Goal: Transaction & Acquisition: Download file/media

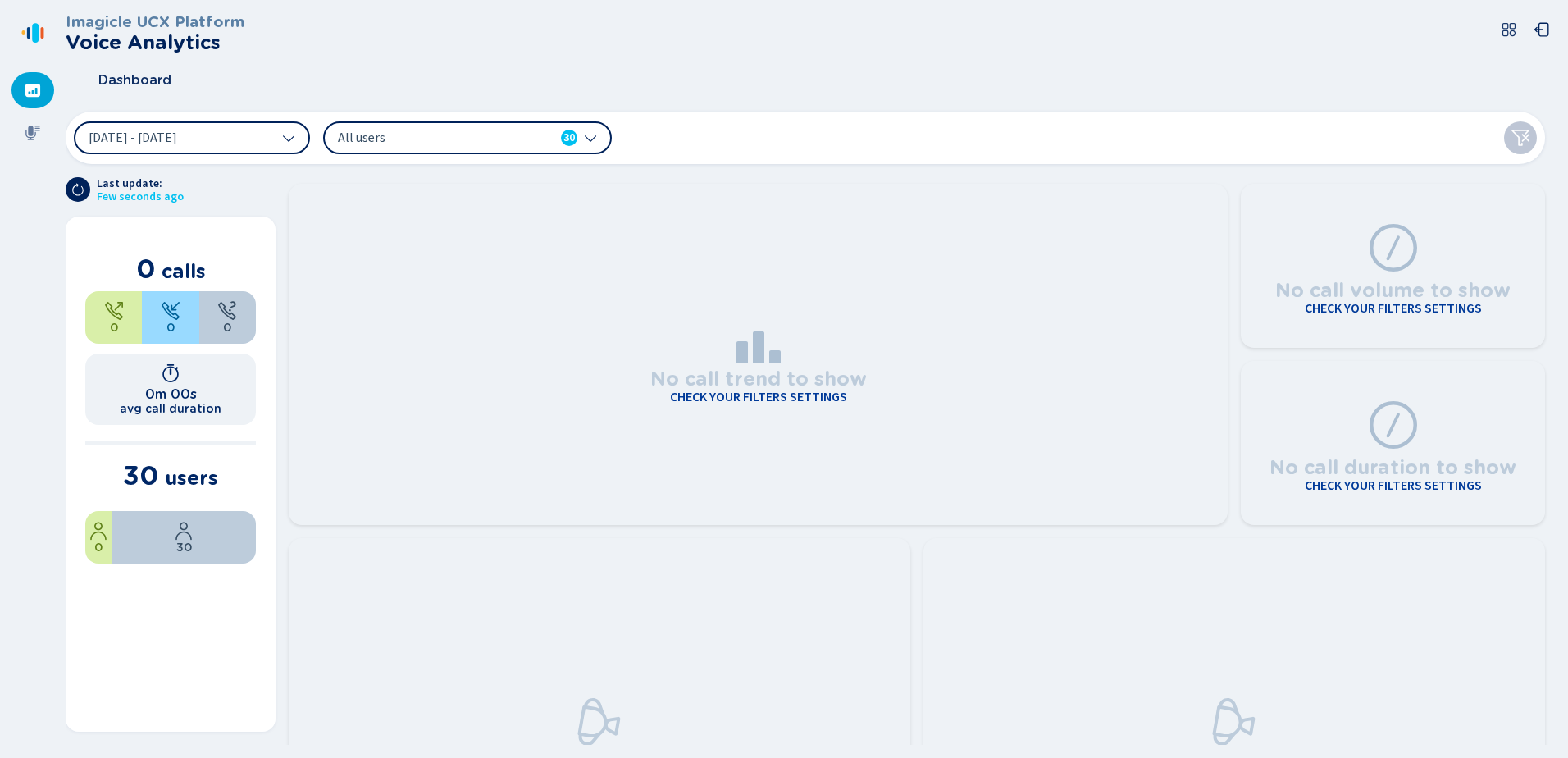
drag, startPoint x: 29, startPoint y: 138, endPoint x: 64, endPoint y: 145, distance: 35.7
click at [29, 138] on icon at bounding box center [33, 133] width 17 height 17
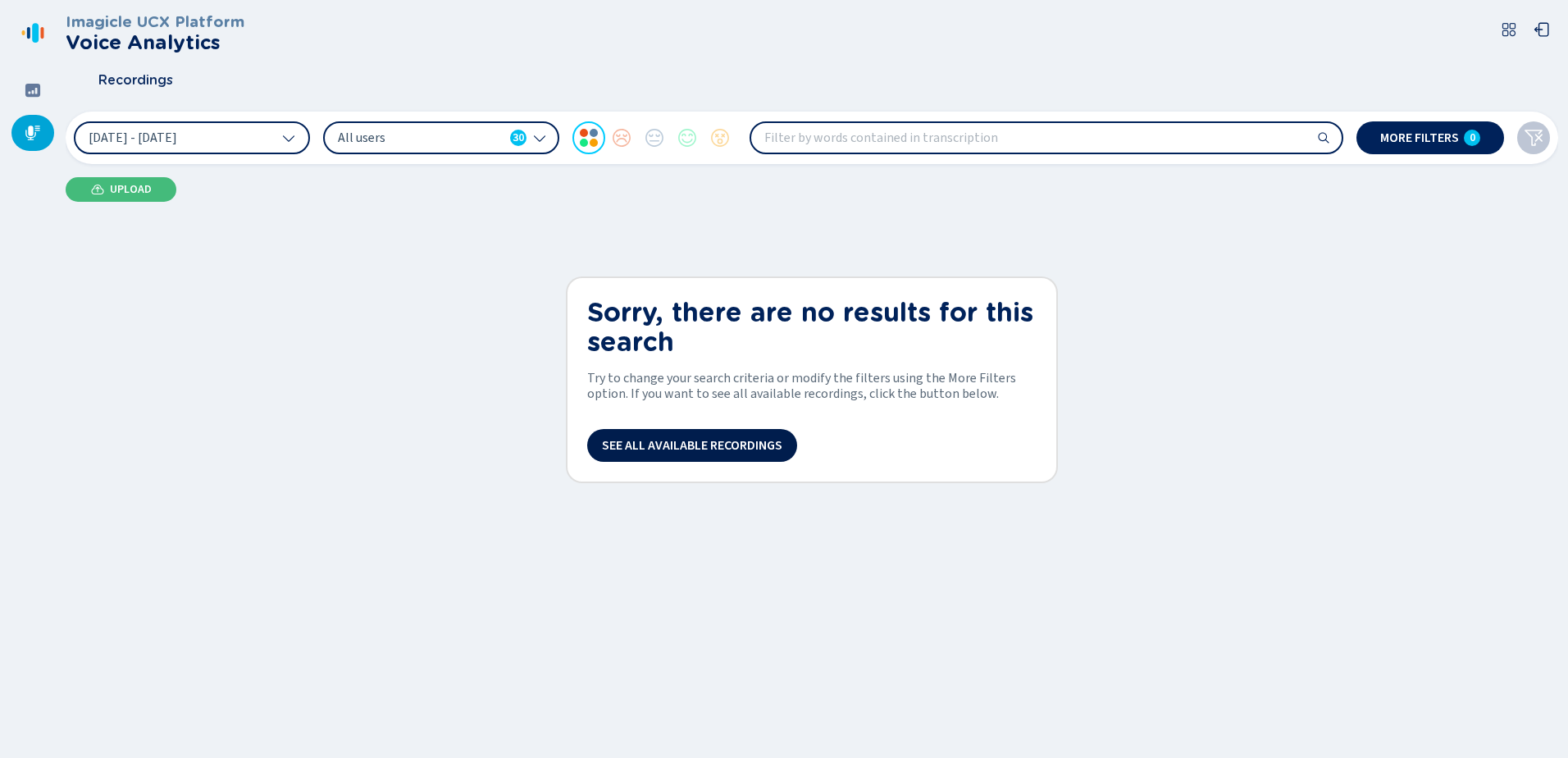
click at [681, 448] on span "See all available recordings" at bounding box center [692, 445] width 181 height 13
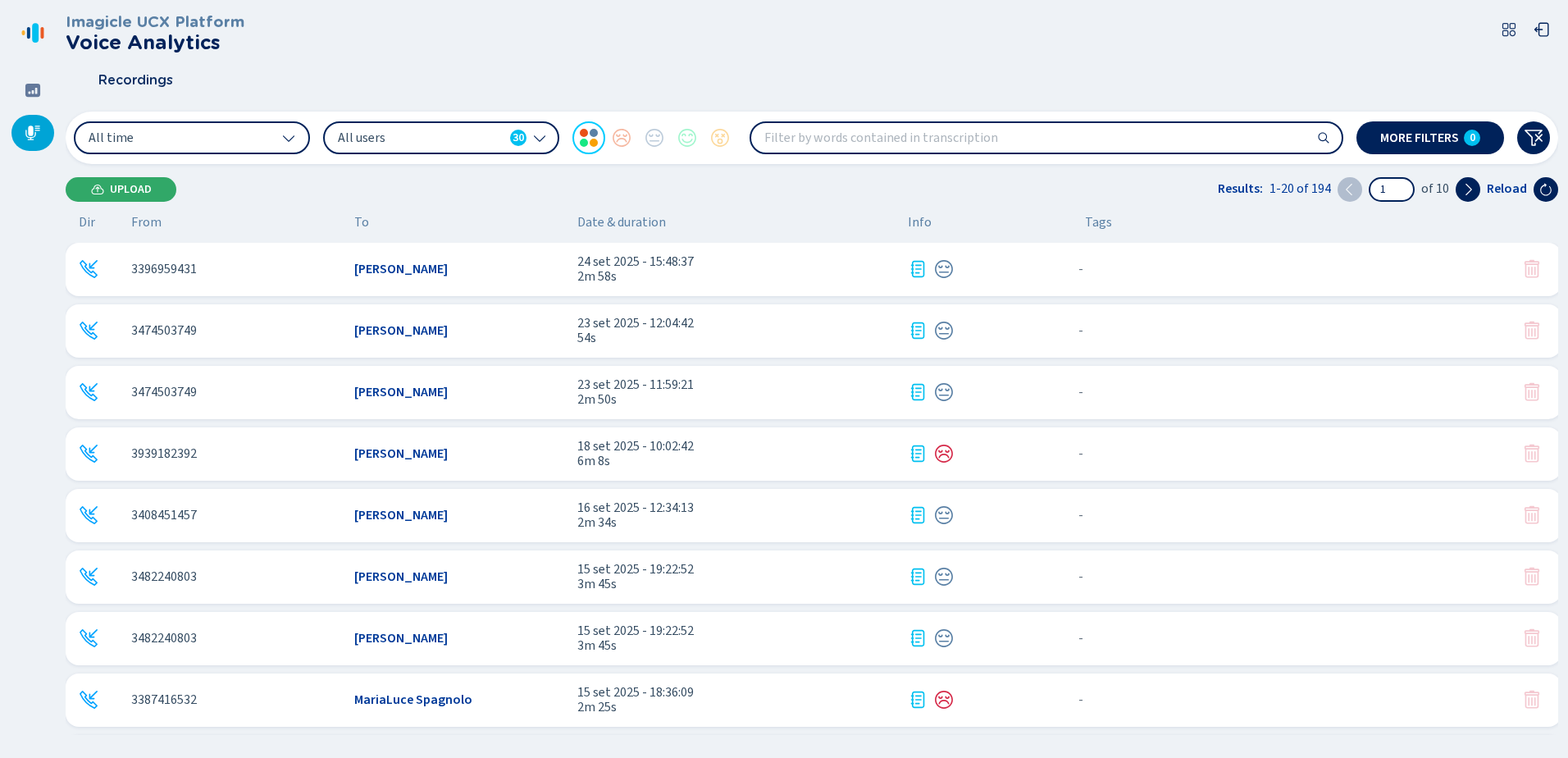
click at [120, 183] on span "Upload" at bounding box center [130, 189] width 42 height 13
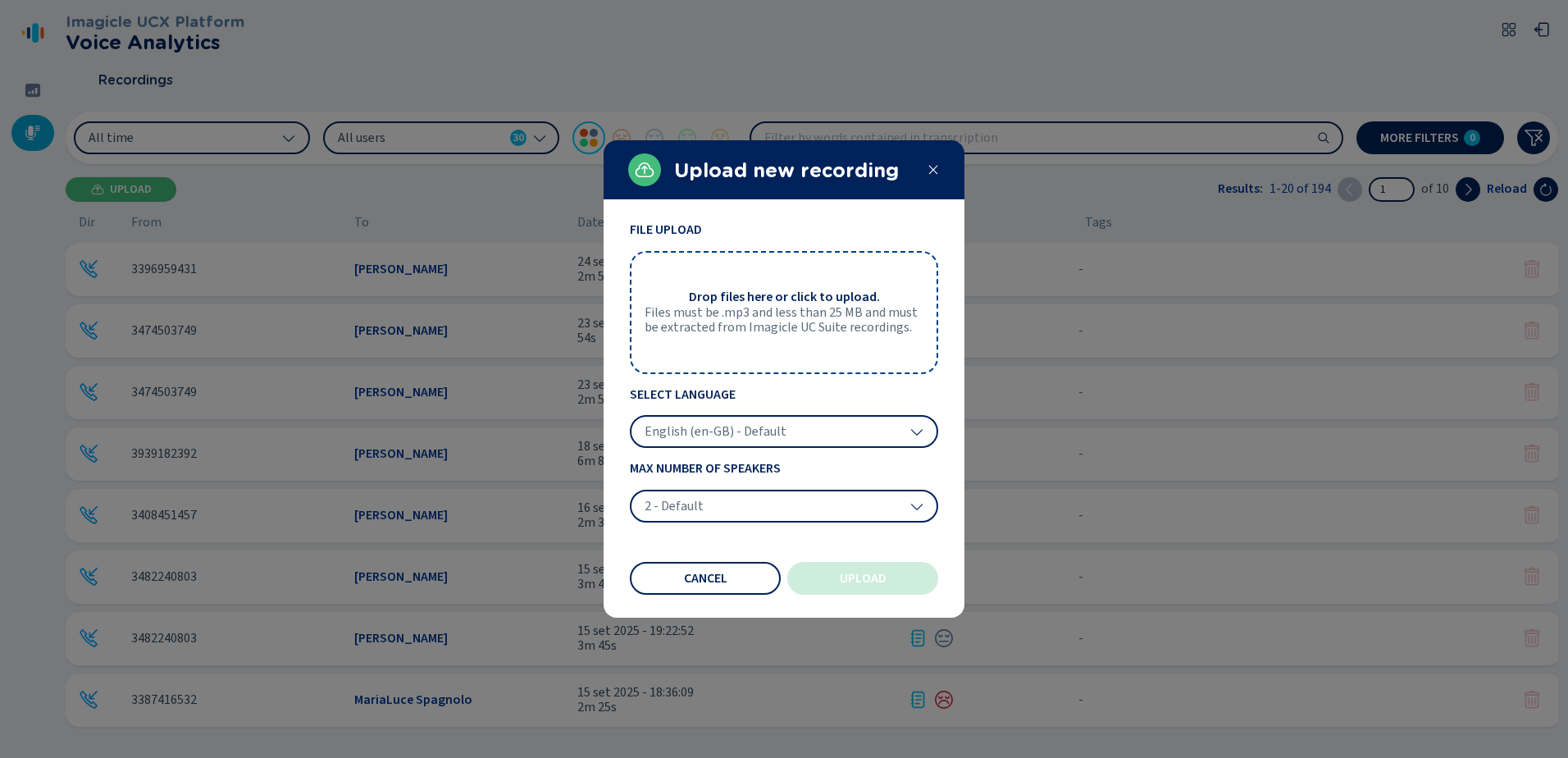
click at [809, 307] on span "Files must be .mp3 and less than 25 MB and must be extracted from Imagicle UC S…" at bounding box center [784, 320] width 279 height 30
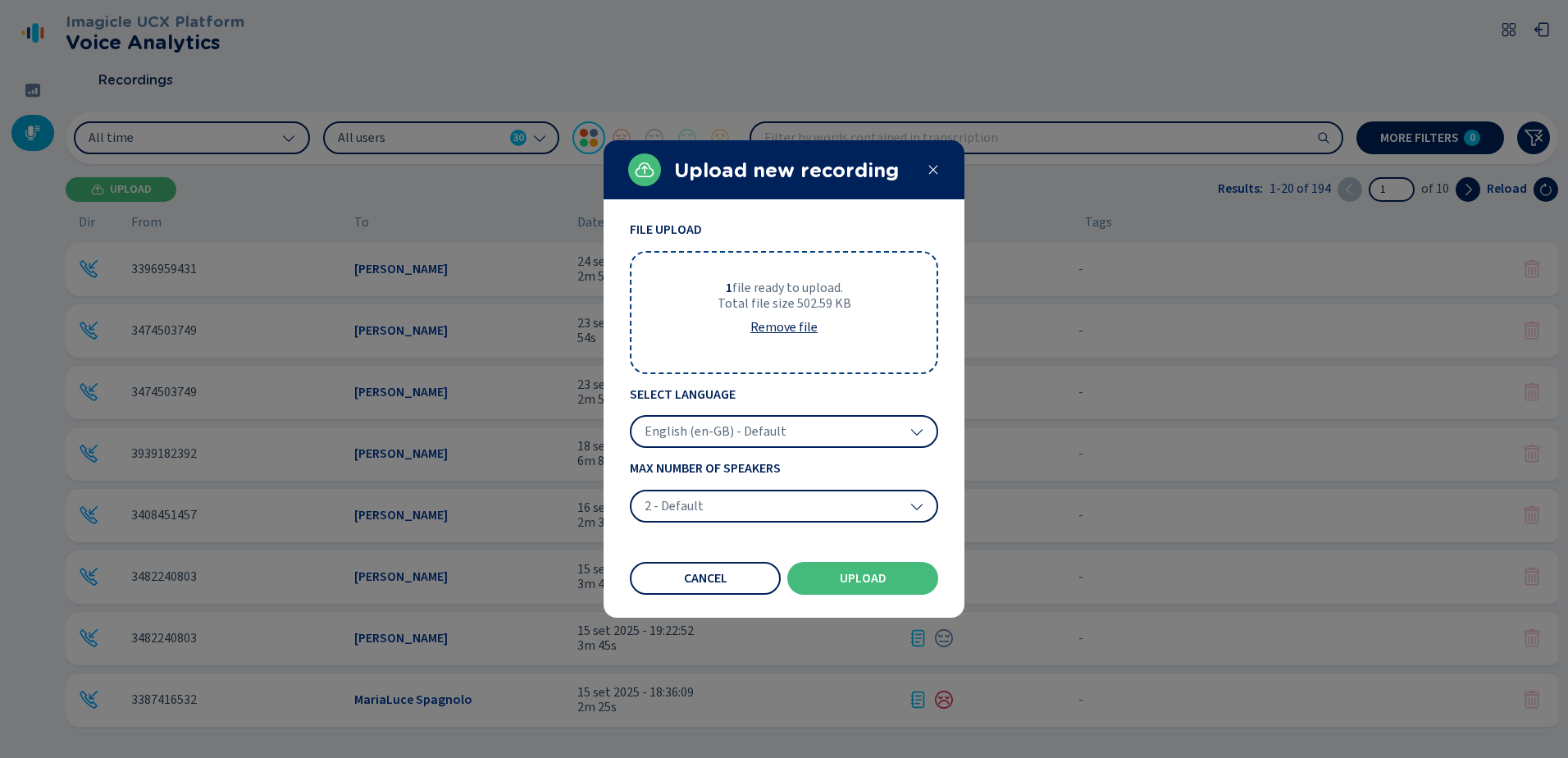
click at [917, 427] on icon at bounding box center [916, 431] width 13 height 13
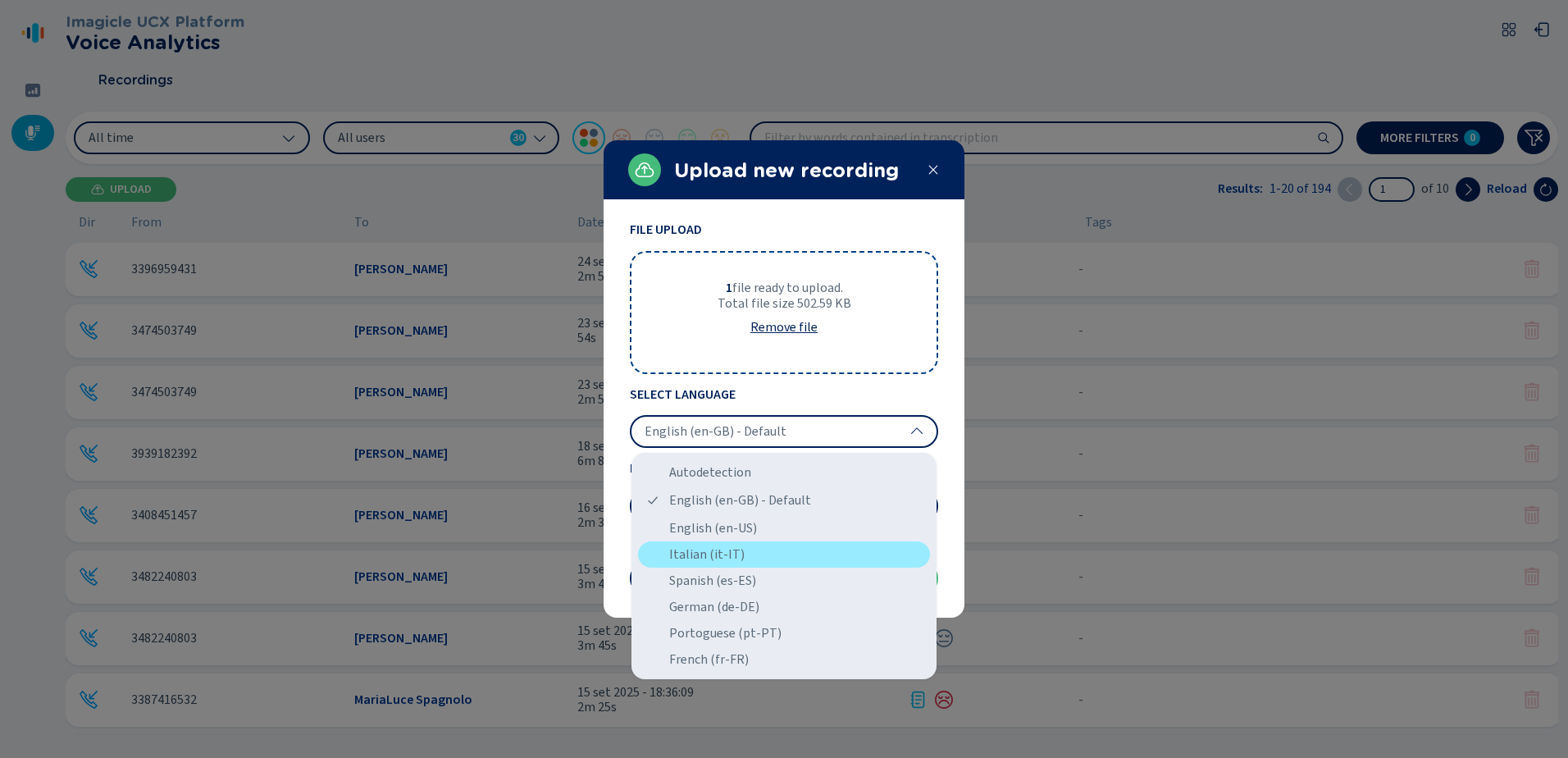
click at [737, 553] on div "Italian (it-IT)" at bounding box center [784, 555] width 292 height 26
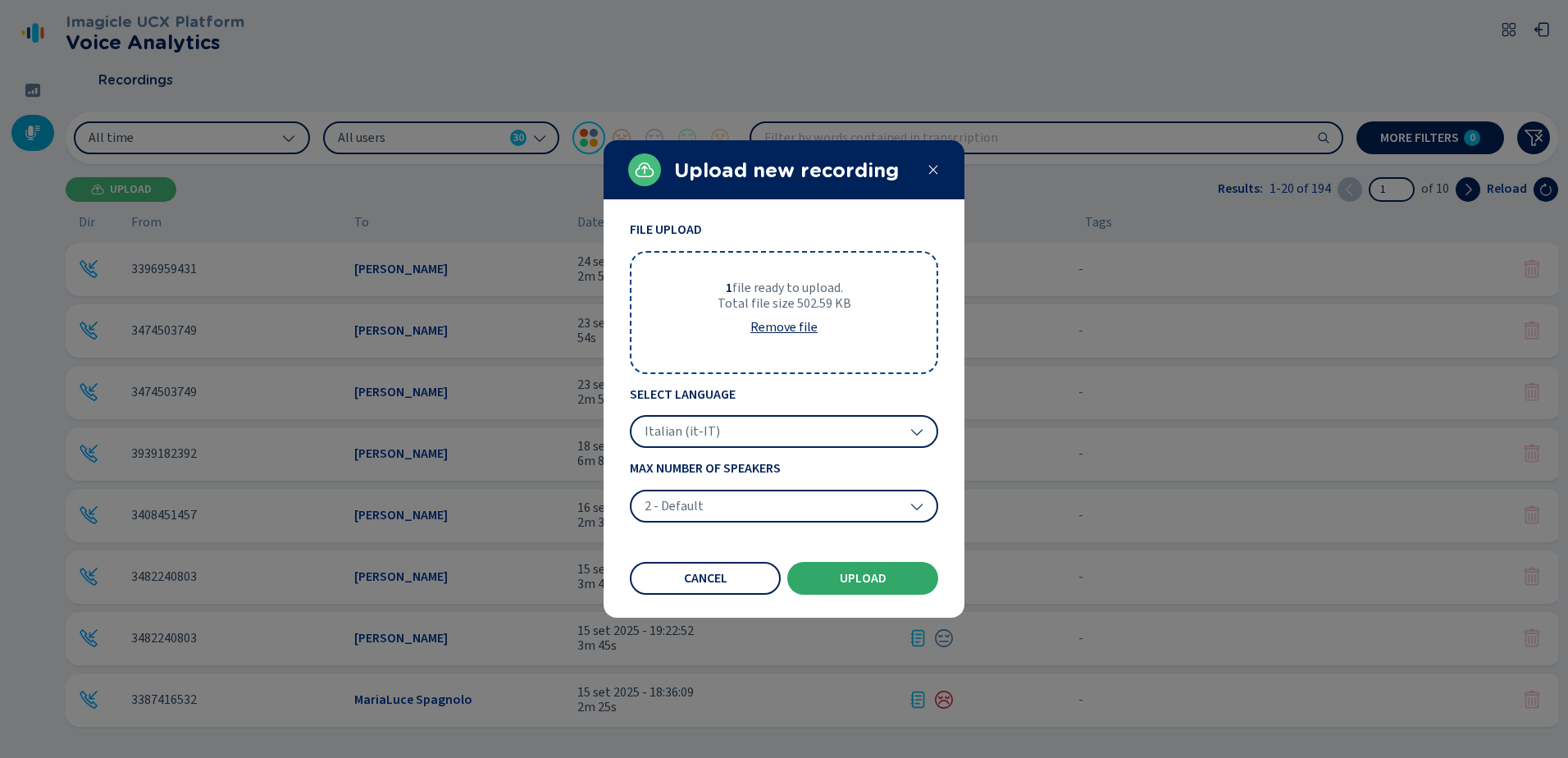
click at [886, 575] on span "Upload" at bounding box center [863, 578] width 47 height 13
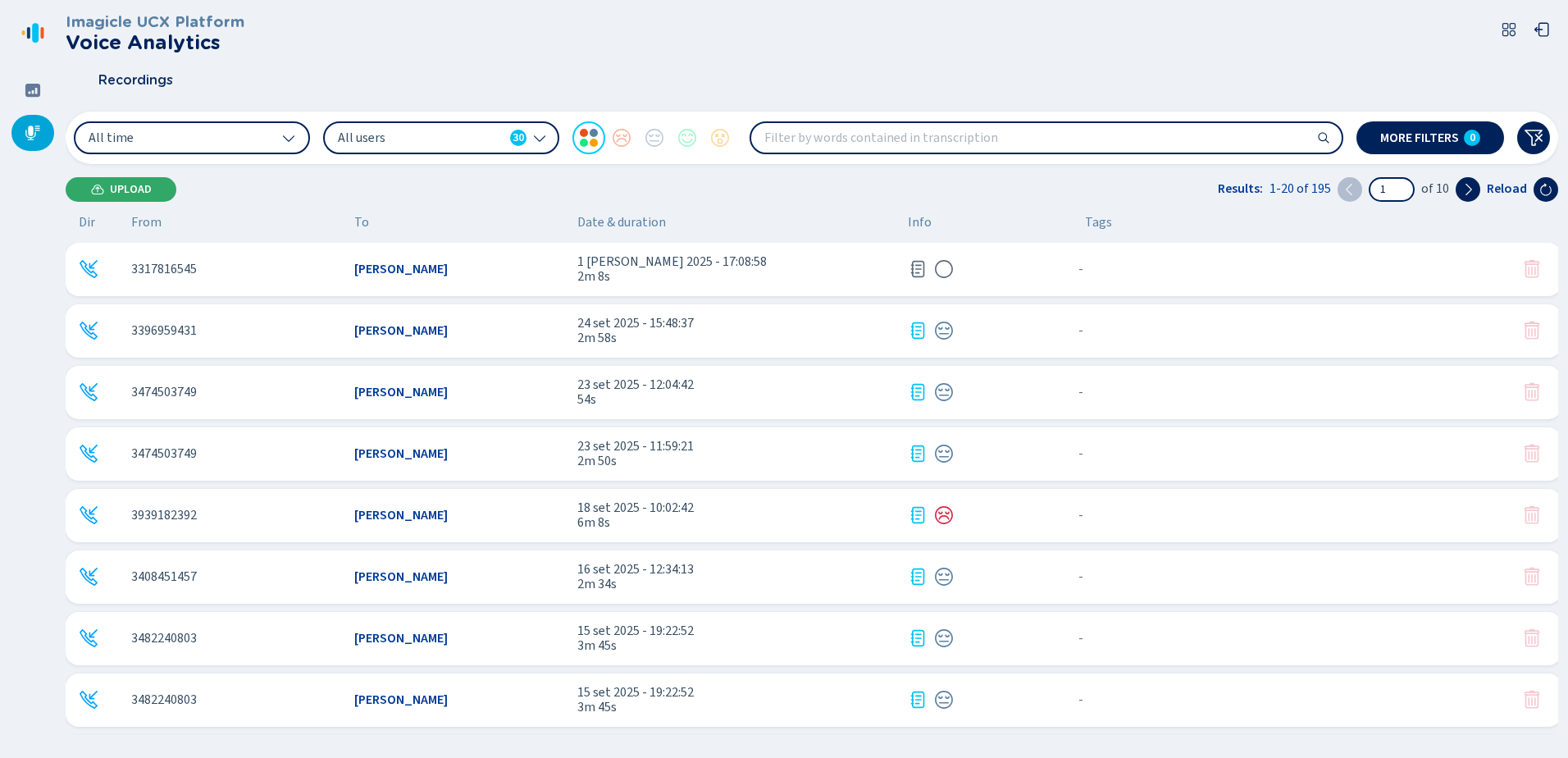
click at [135, 184] on span "Upload" at bounding box center [130, 189] width 42 height 13
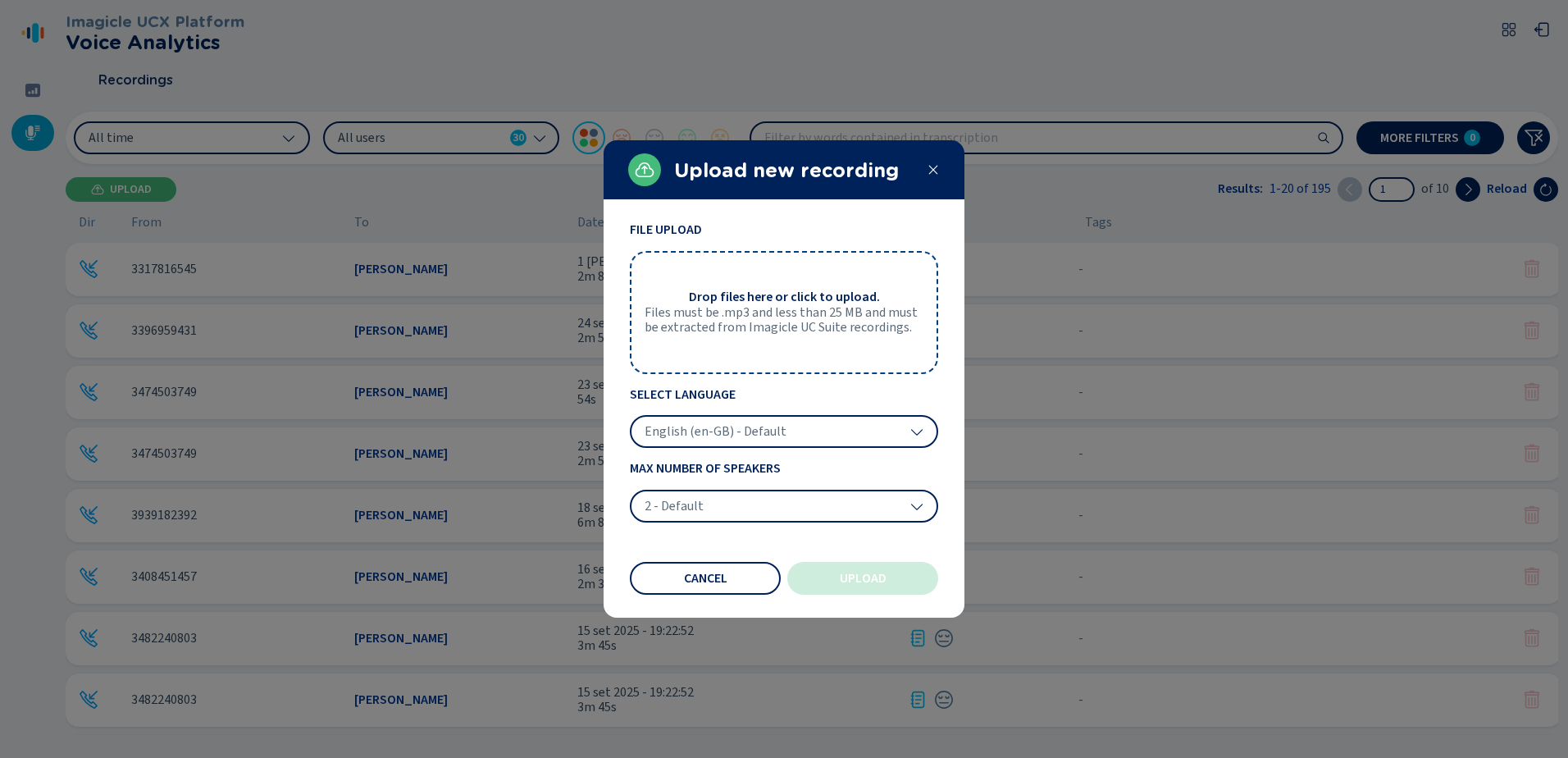
click at [802, 295] on span "Drop files here or click to upload." at bounding box center [784, 297] width 191 height 15
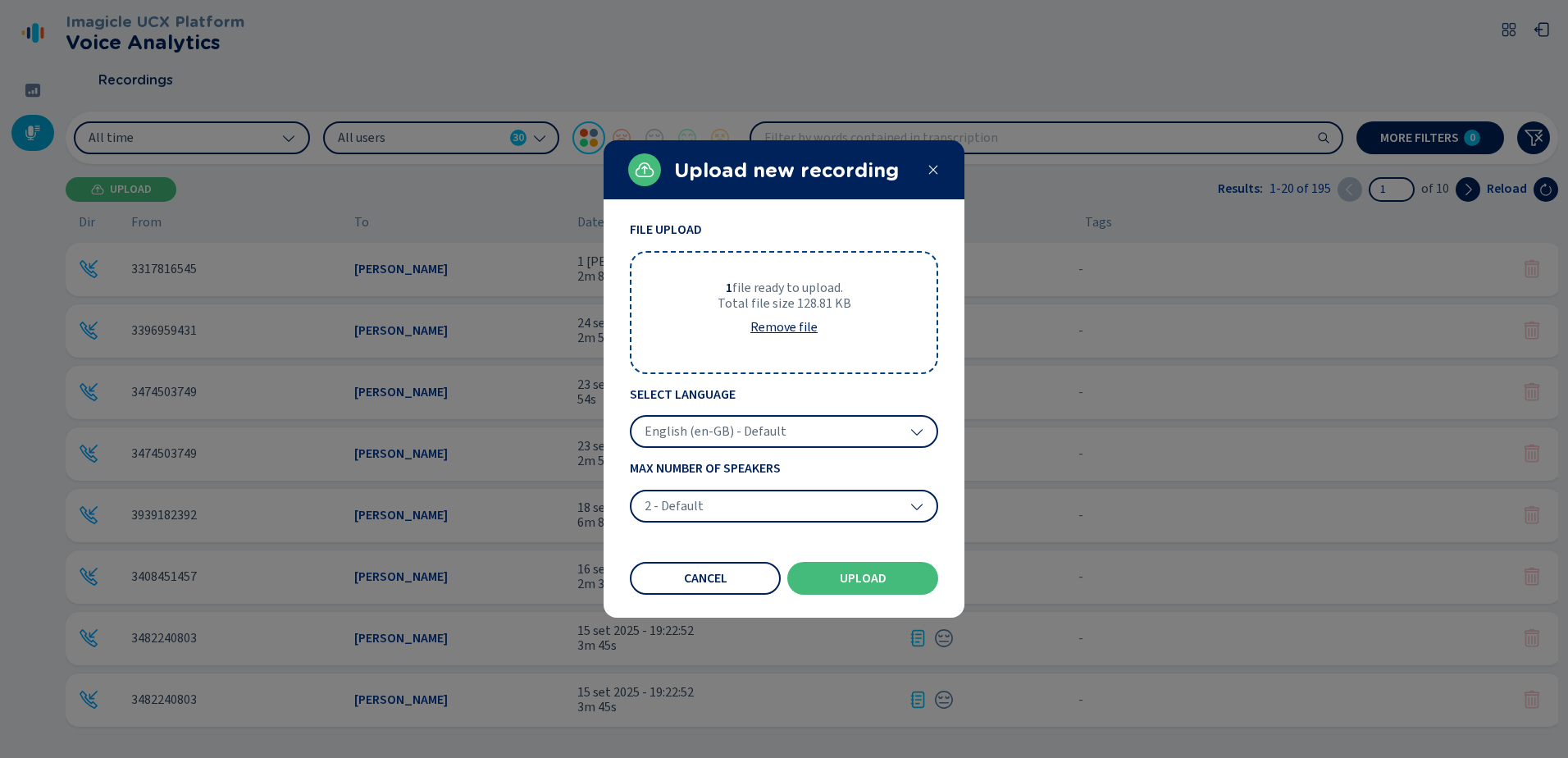
click at [927, 431] on div "English (en-GB) - Default" at bounding box center [784, 432] width 308 height 33
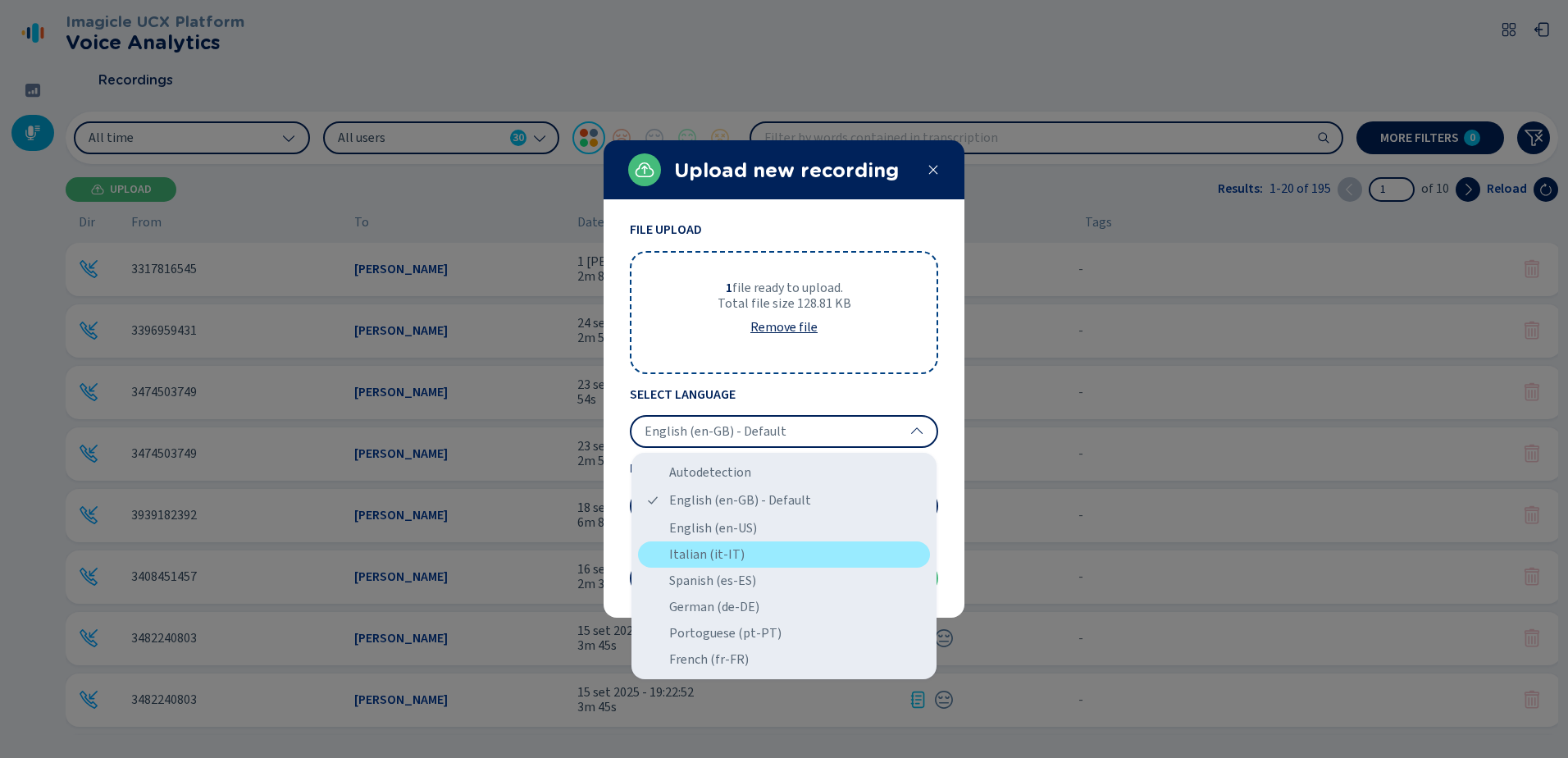
click at [718, 554] on div "Italian (it-IT)" at bounding box center [784, 555] width 292 height 26
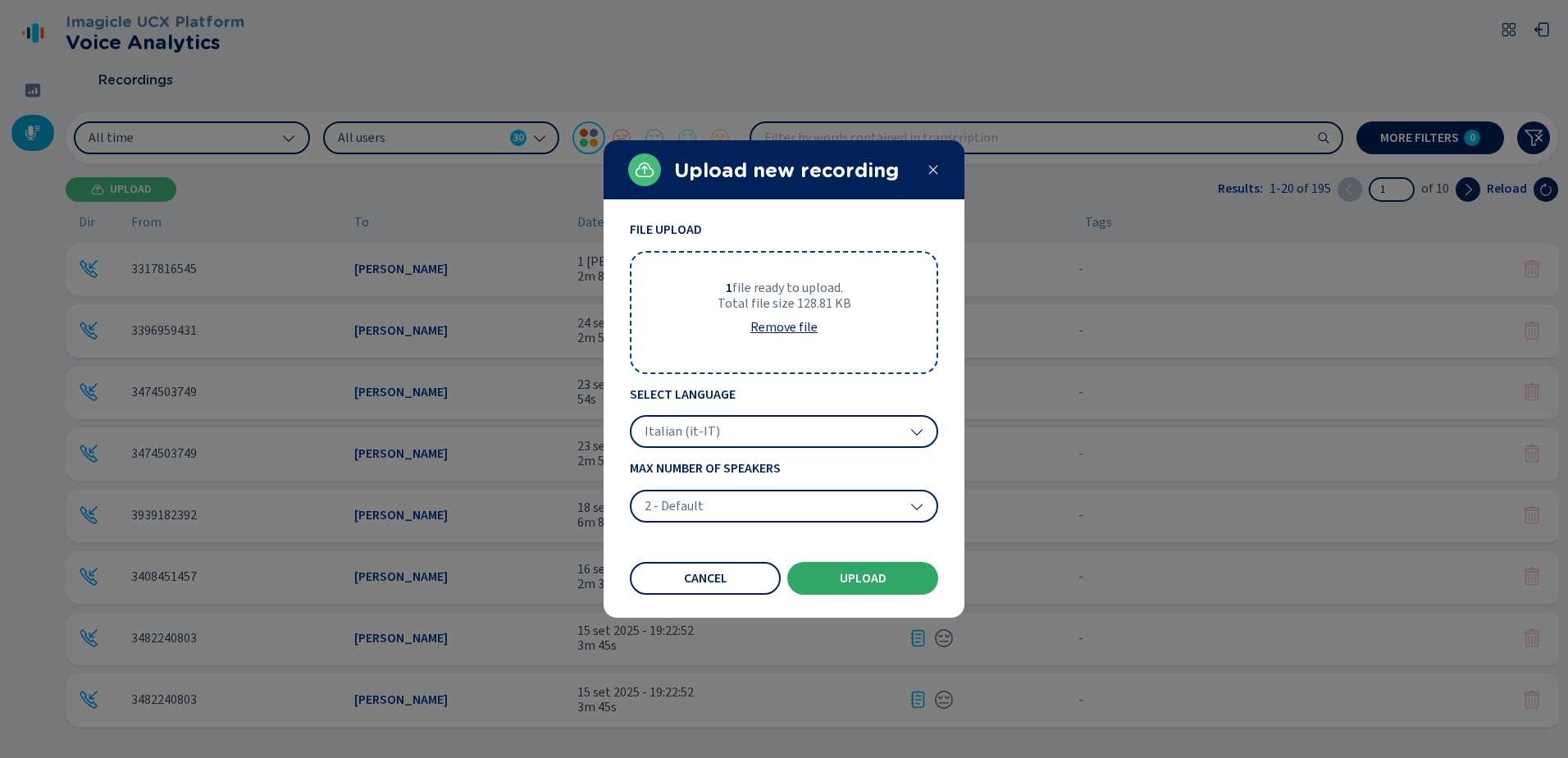
click at [894, 573] on button "Upload" at bounding box center [863, 579] width 151 height 33
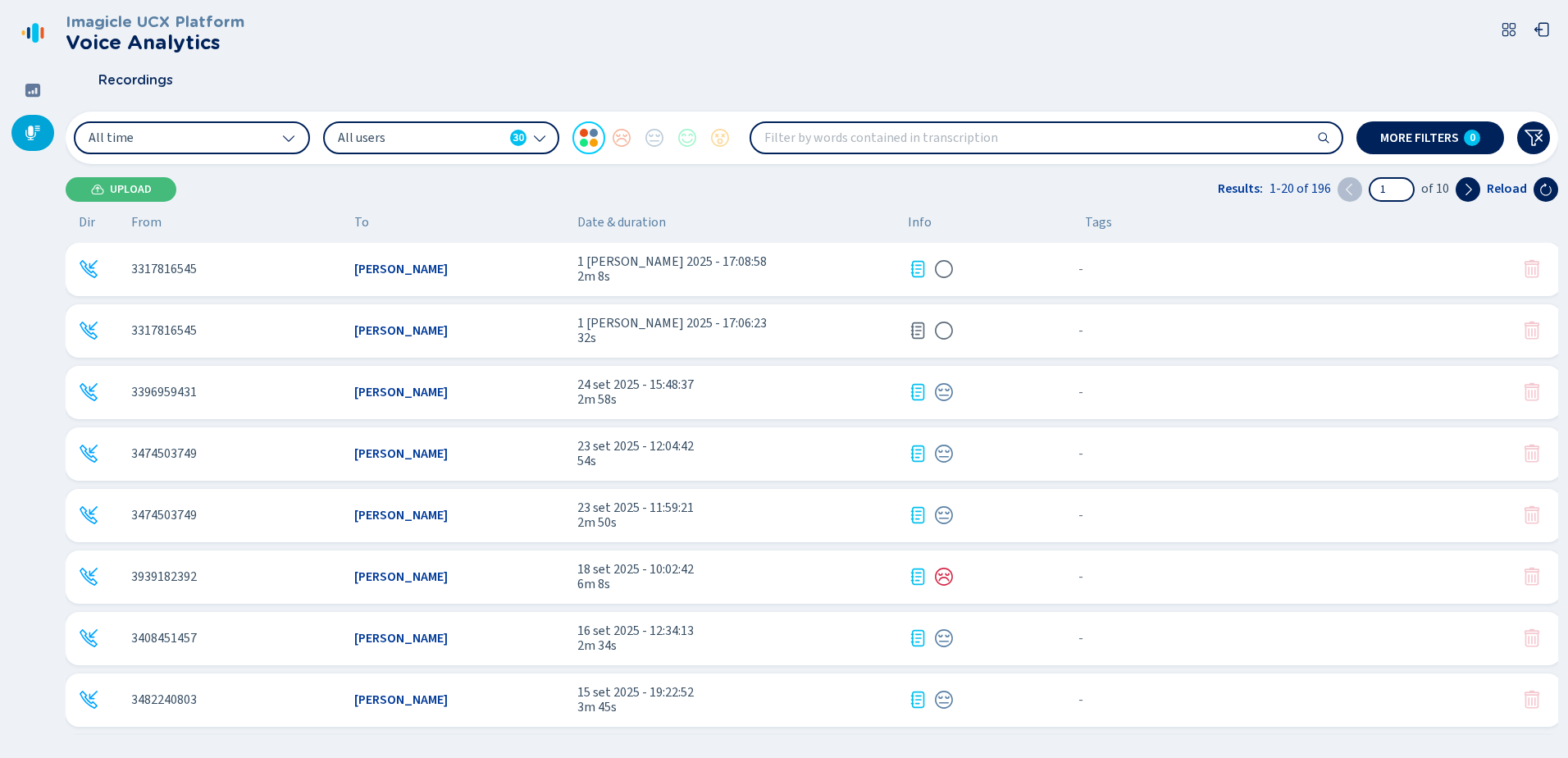
click at [919, 268] on icon at bounding box center [917, 269] width 19 height 19
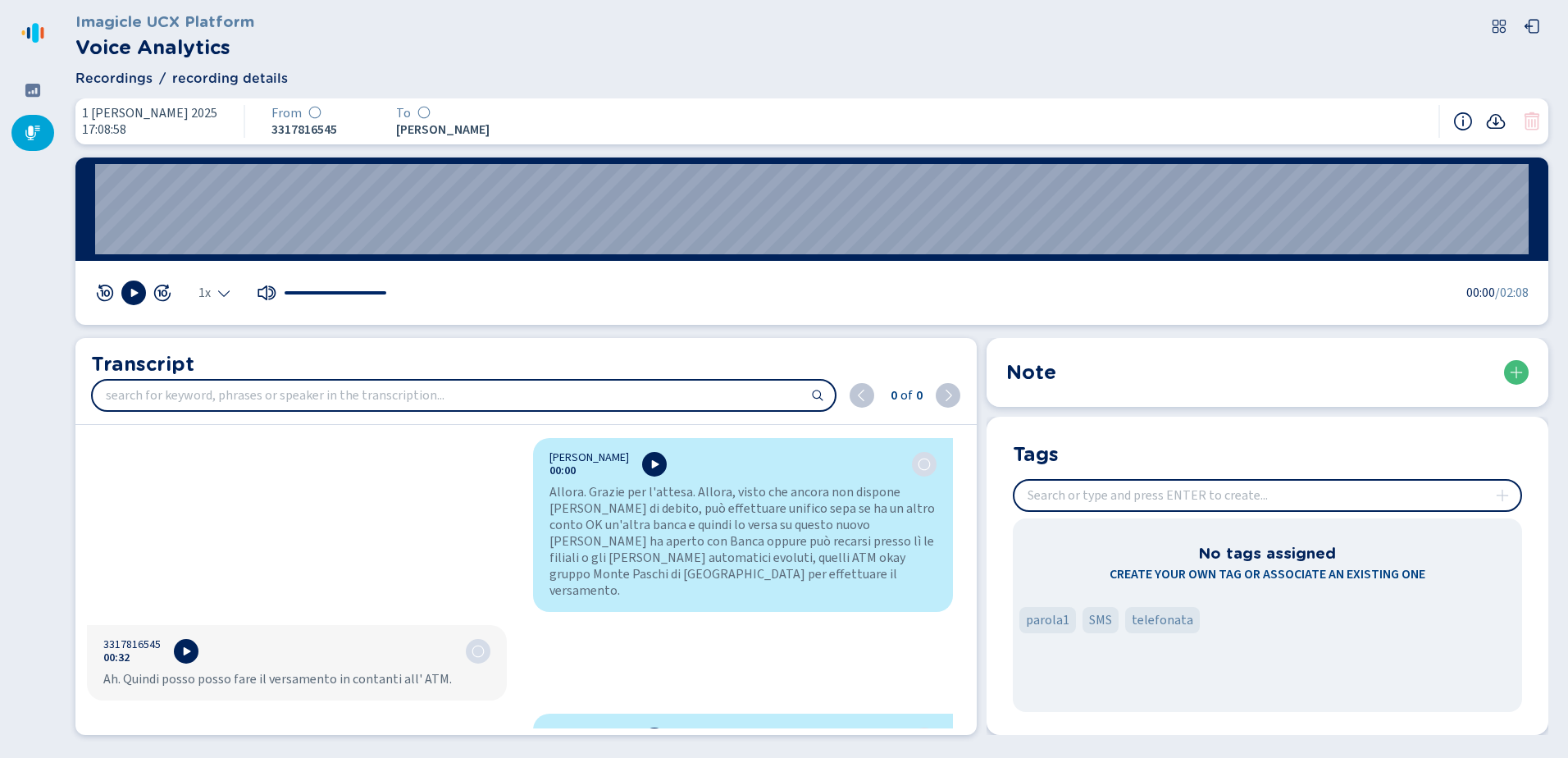
click at [1491, 121] on icon at bounding box center [1495, 121] width 19 height 19
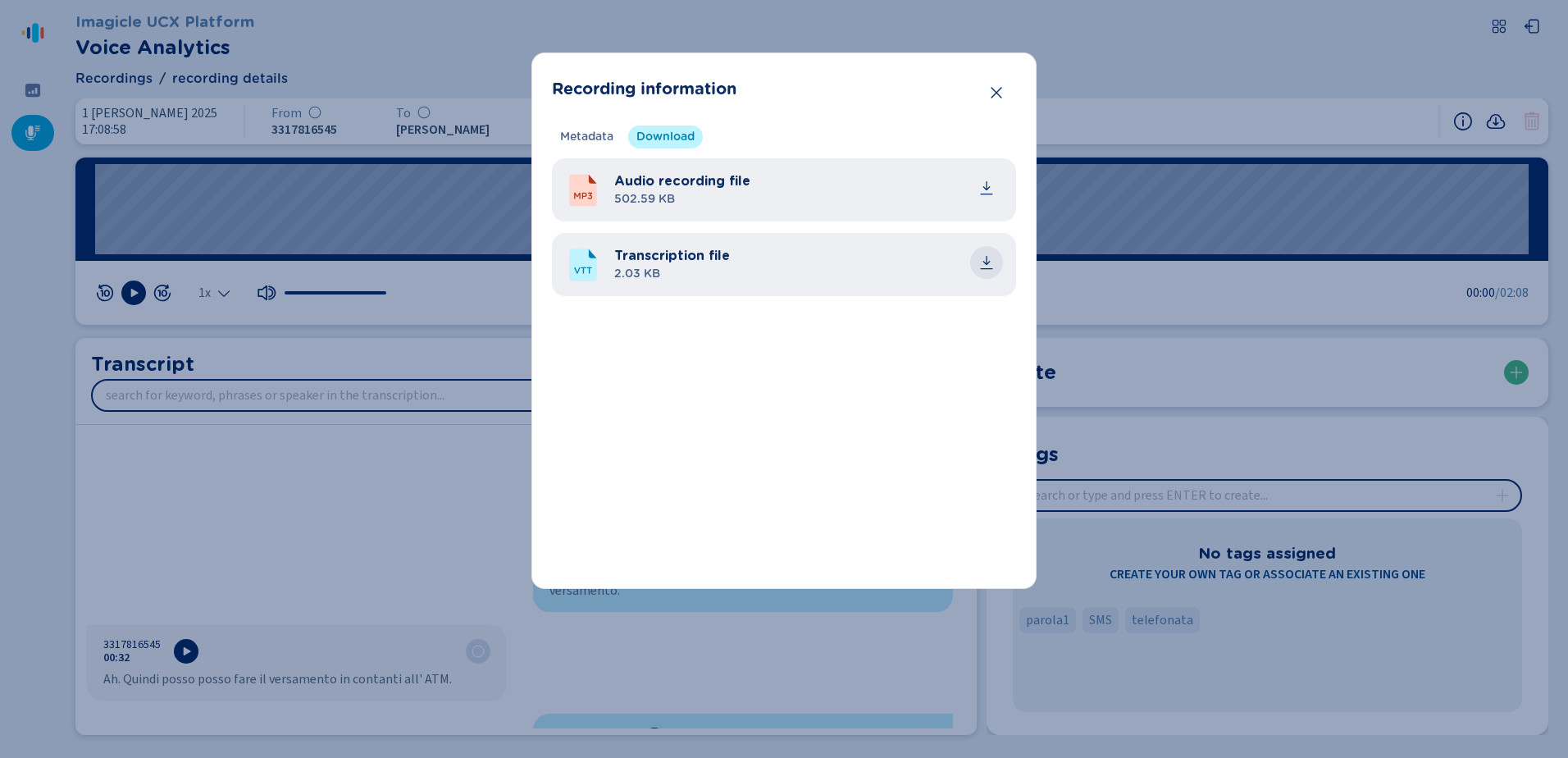
click at [987, 266] on icon "common.download" at bounding box center [987, 262] width 17 height 17
click at [999, 91] on icon "Close" at bounding box center [997, 93] width 17 height 17
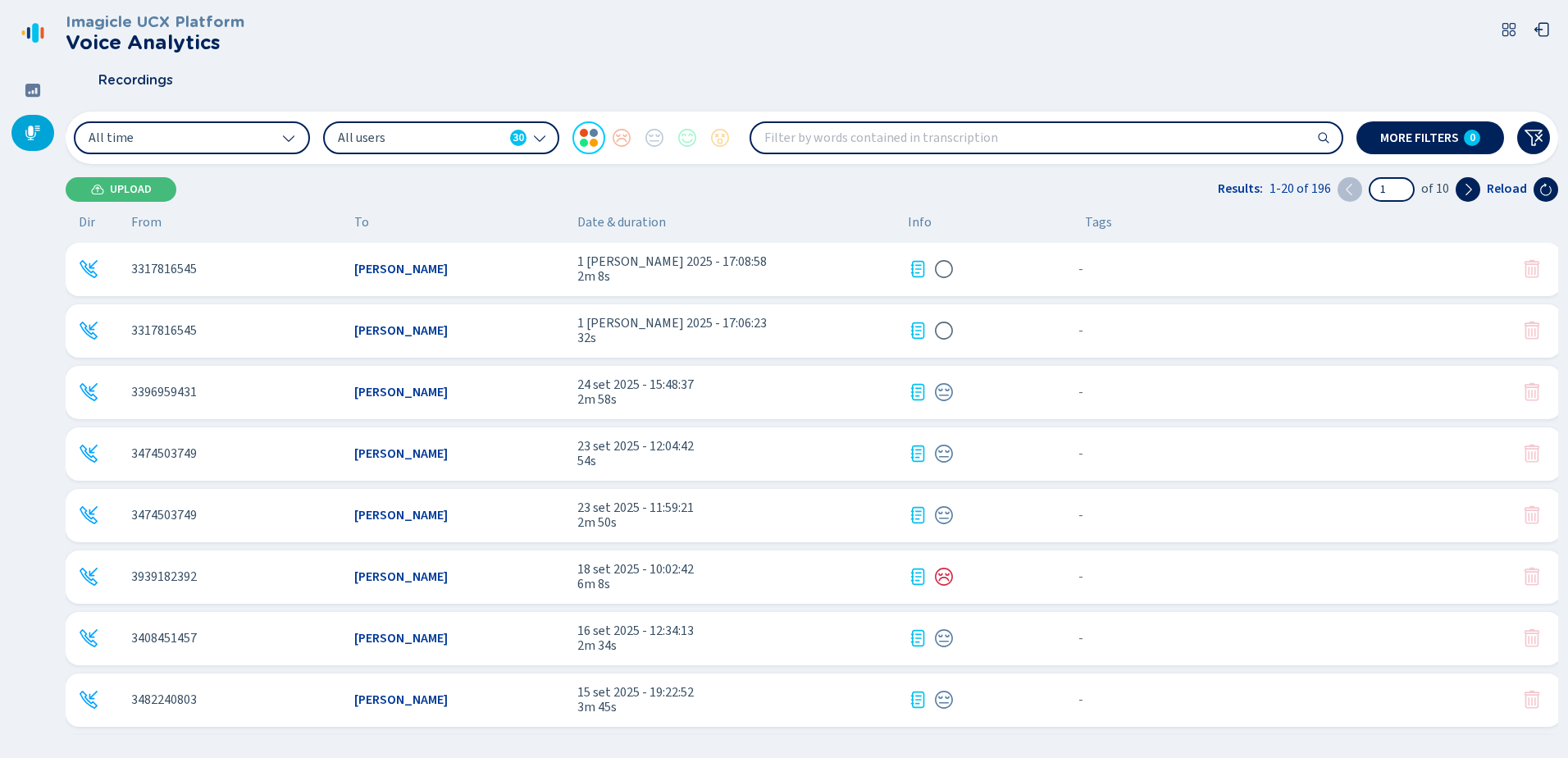
click at [918, 323] on icon at bounding box center [917, 331] width 14 height 17
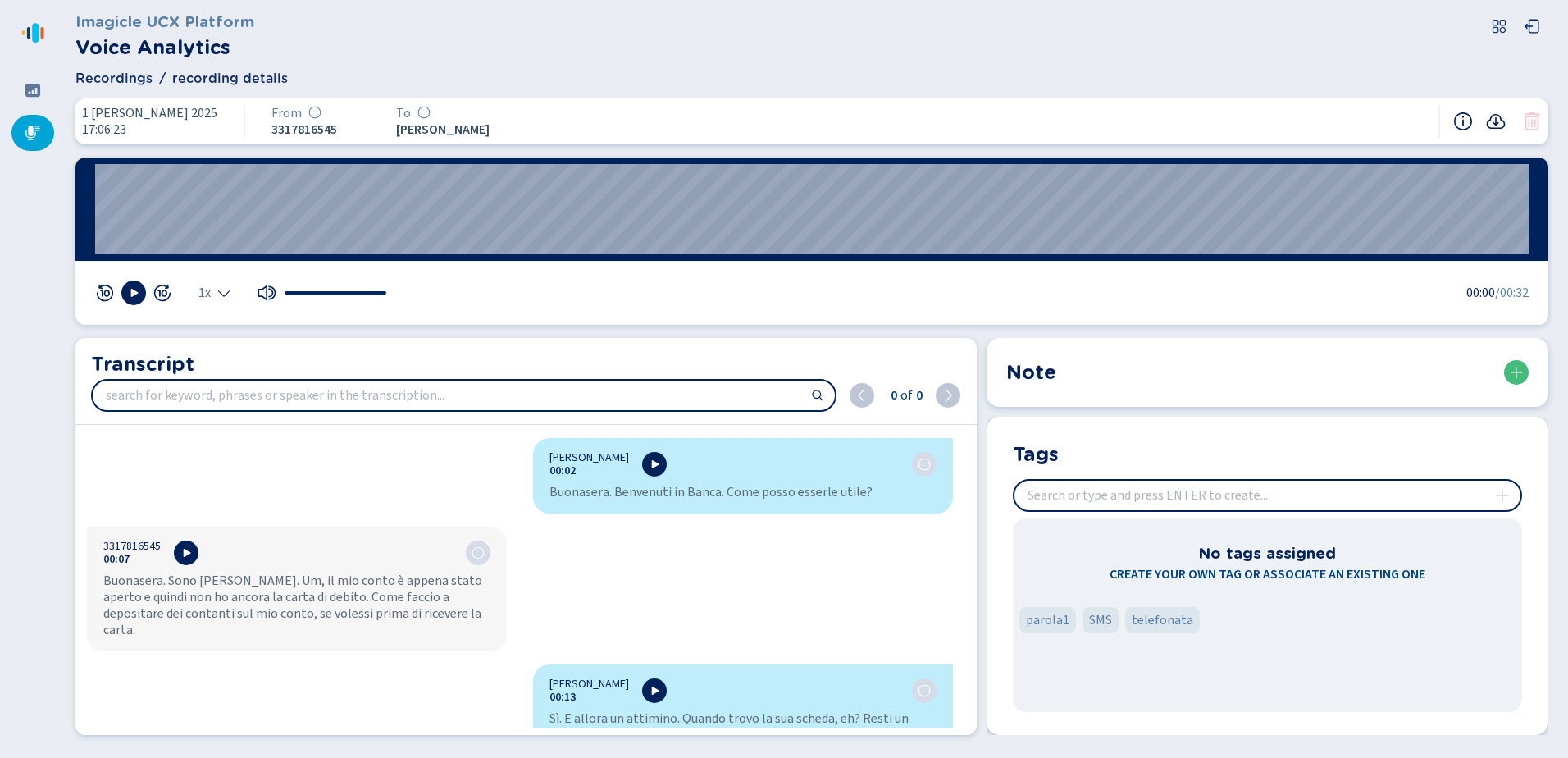
click at [1492, 121] on icon at bounding box center [1495, 121] width 19 height 19
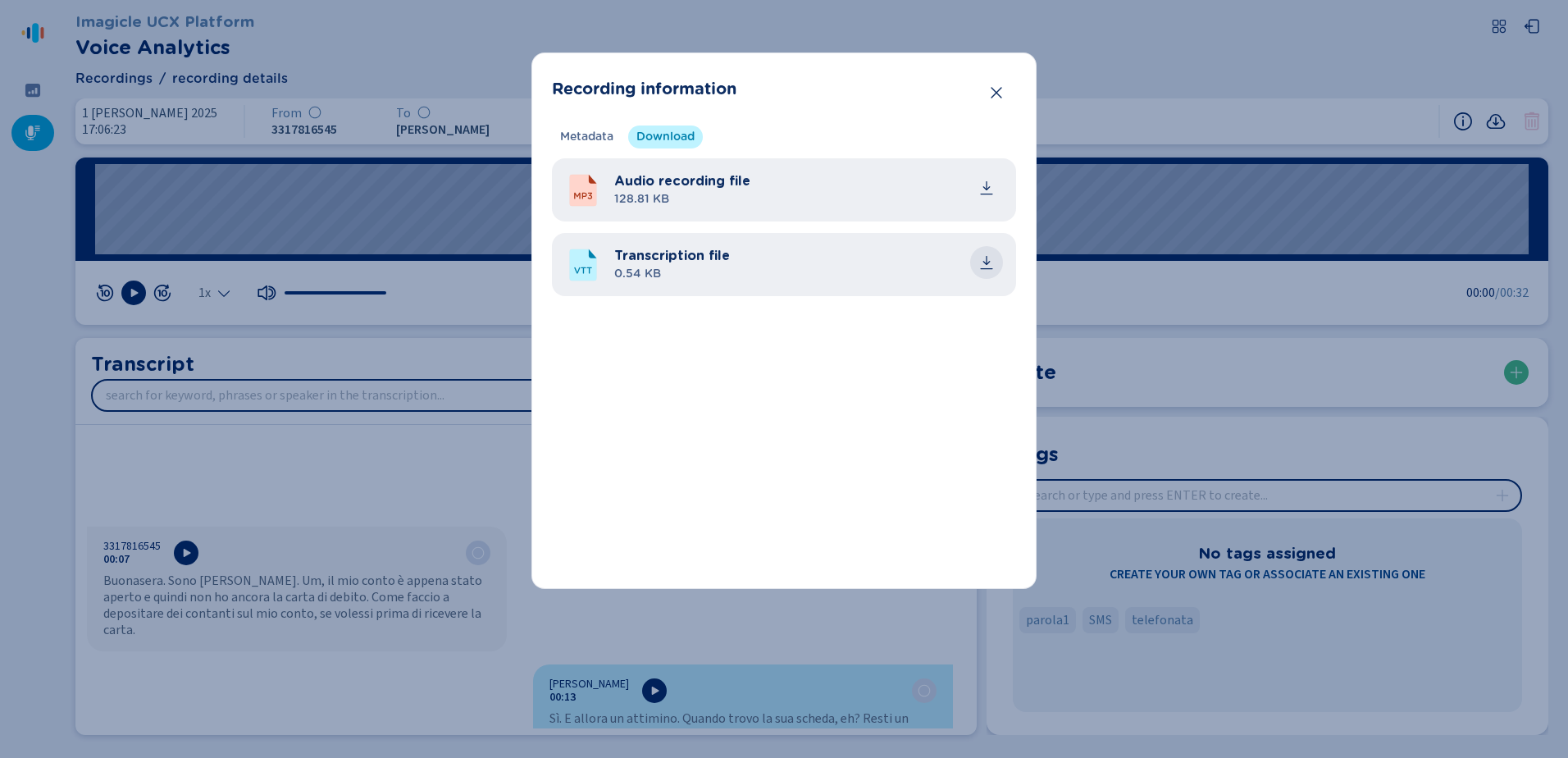
click at [983, 262] on icon "common.download" at bounding box center [987, 262] width 17 height 17
